Goal: Information Seeking & Learning: Learn about a topic

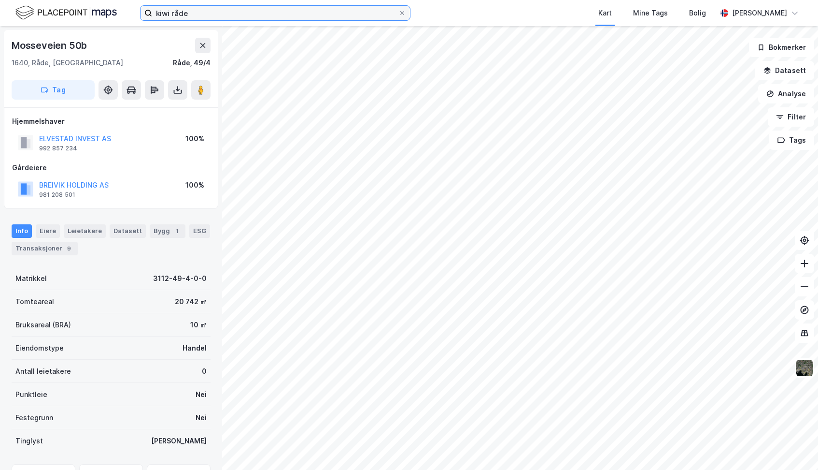
click at [252, 19] on input "kiwi råde" at bounding box center [275, 13] width 246 height 14
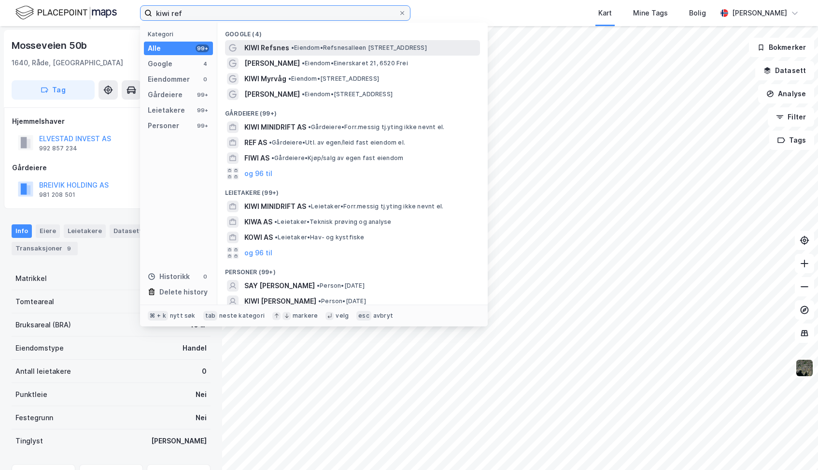
type input "kiwi ref"
click at [278, 52] on span "KIWI Refsnes" at bounding box center [266, 48] width 45 height 12
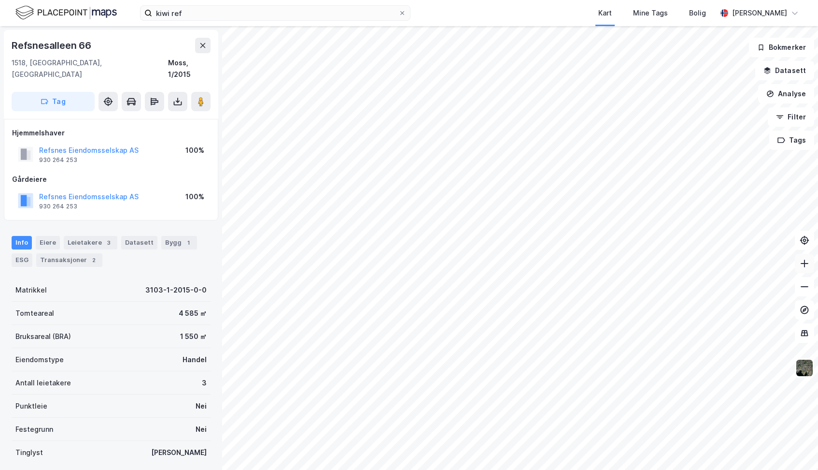
click at [804, 264] on icon at bounding box center [805, 263] width 10 height 10
click at [806, 365] on img at bounding box center [805, 367] width 18 height 18
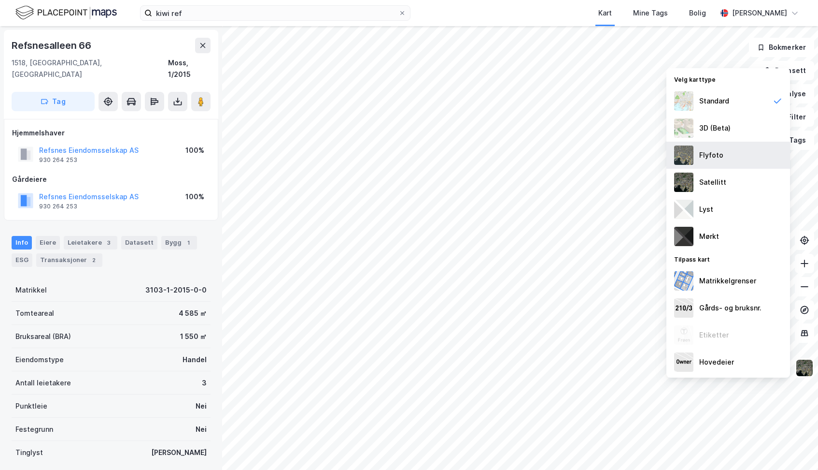
click at [721, 156] on div "Flyfoto" at bounding box center [711, 155] width 24 height 12
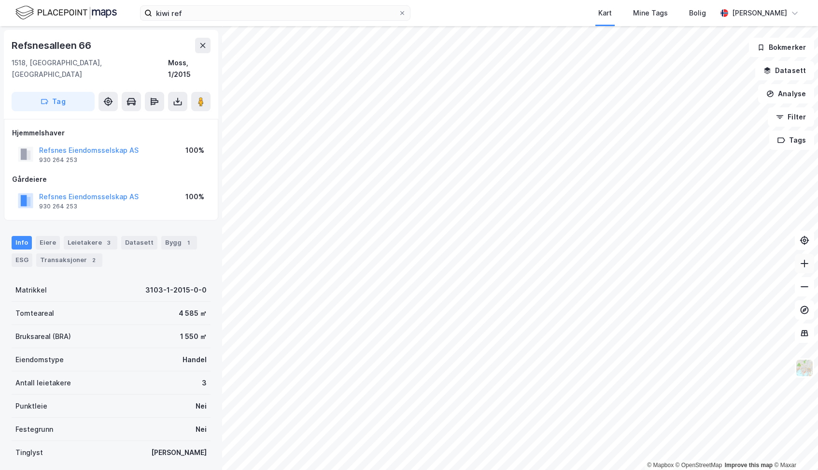
click at [801, 264] on icon at bounding box center [805, 263] width 10 height 10
click at [82, 253] on div "Transaksjoner 2" at bounding box center [69, 260] width 66 height 14
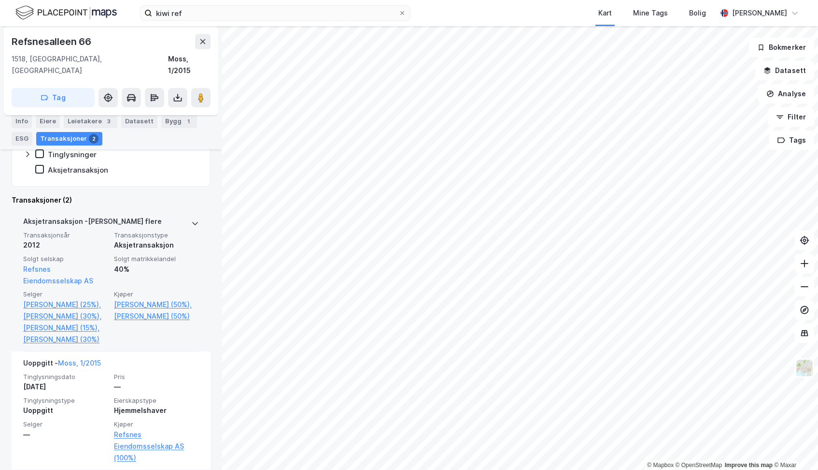
scroll to position [237, 0]
